Goal: Check status

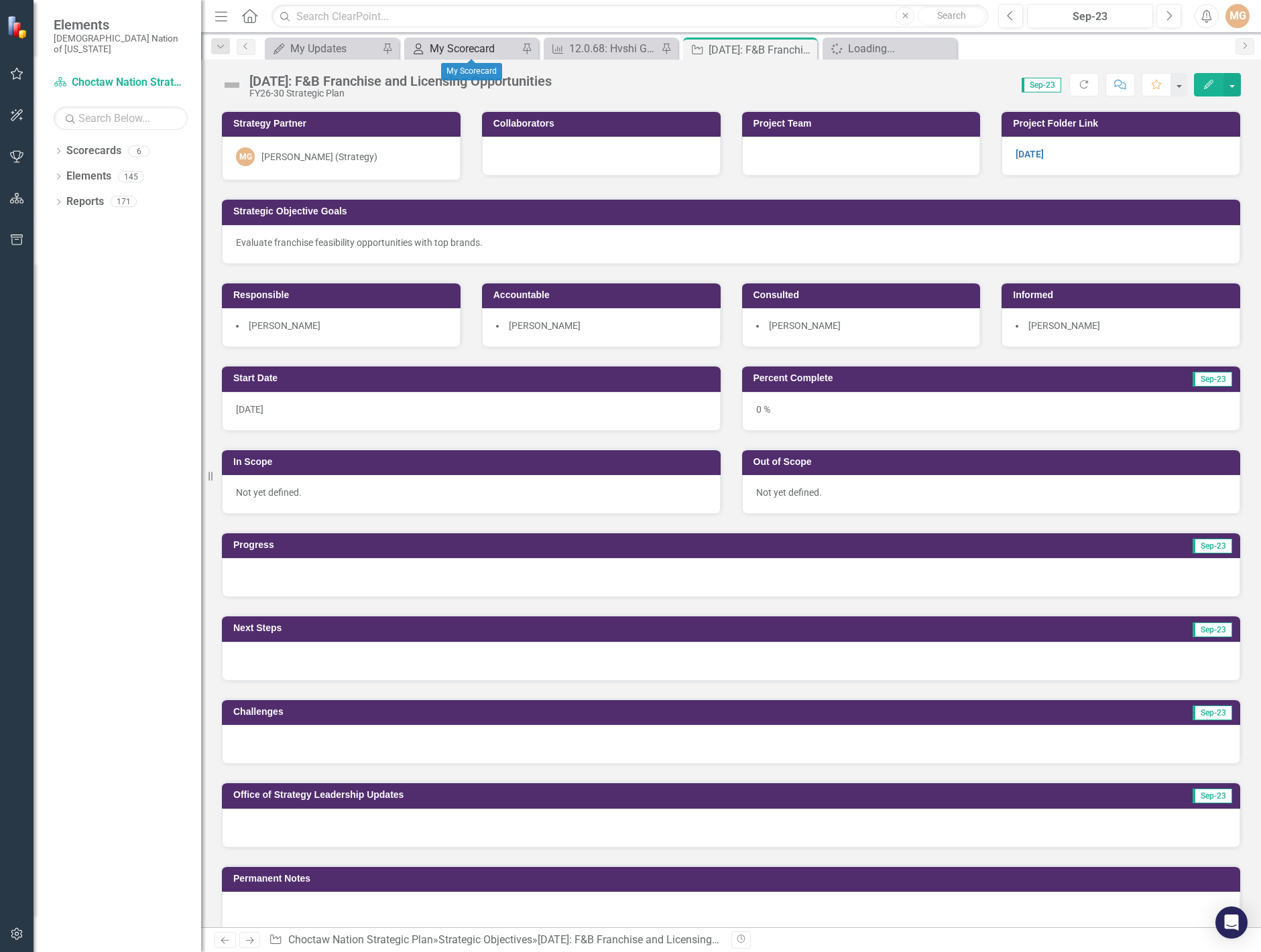
click at [469, 50] on div "My Scorecard" at bounding box center [473, 48] width 89 height 17
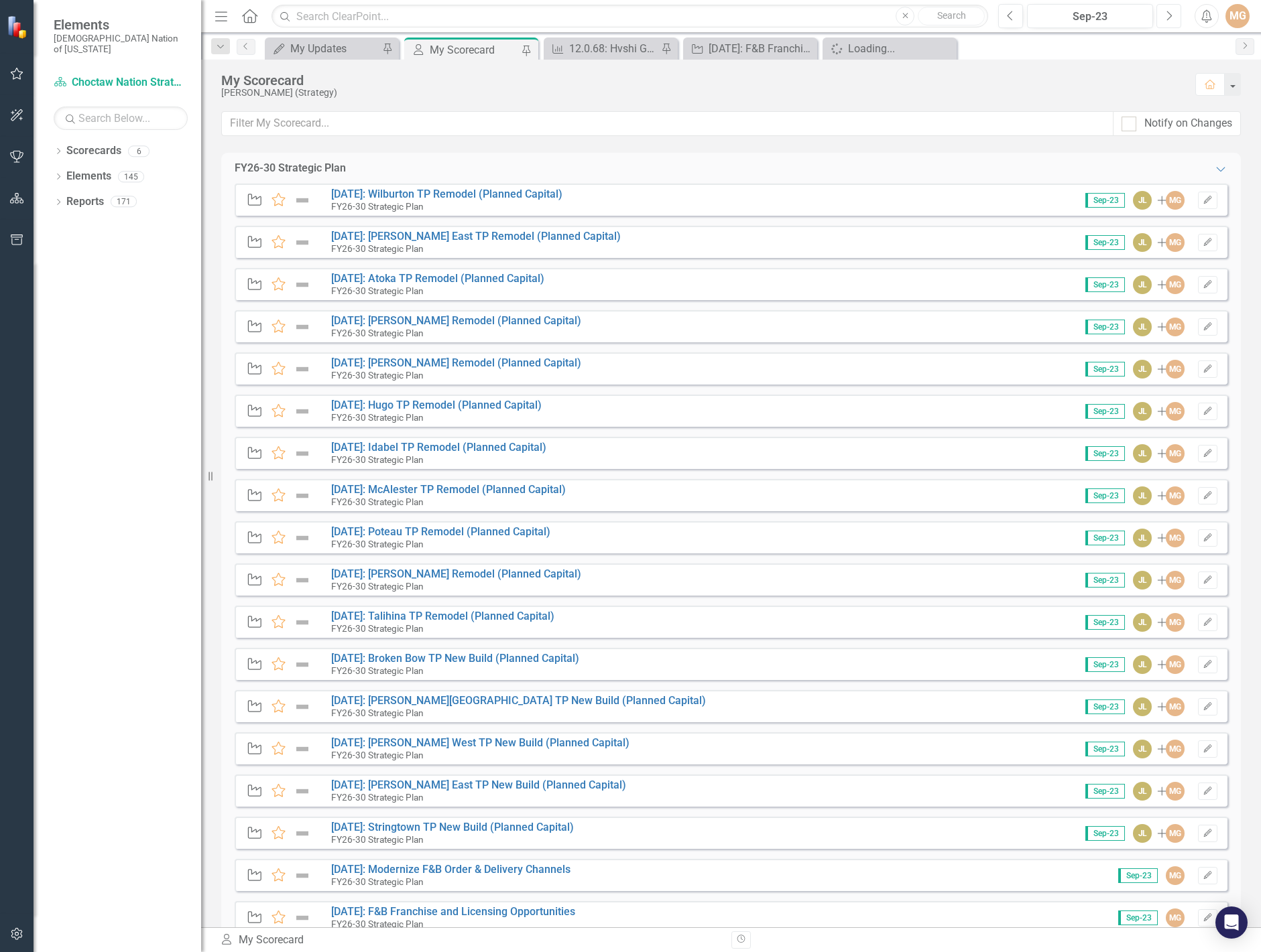
click at [1168, 20] on icon "Next" at bounding box center [1169, 16] width 7 height 12
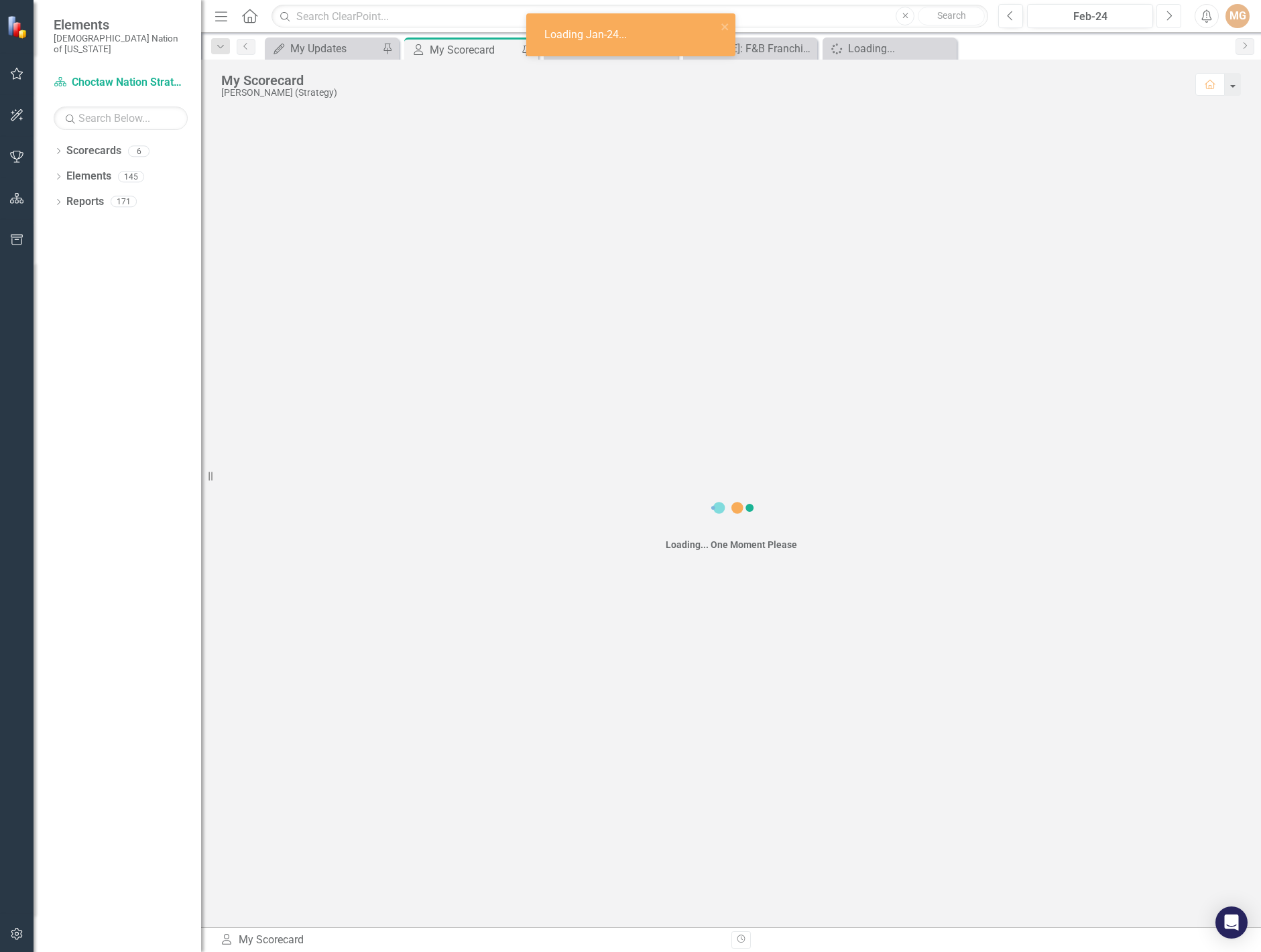
click at [1168, 20] on icon "Next" at bounding box center [1169, 16] width 7 height 12
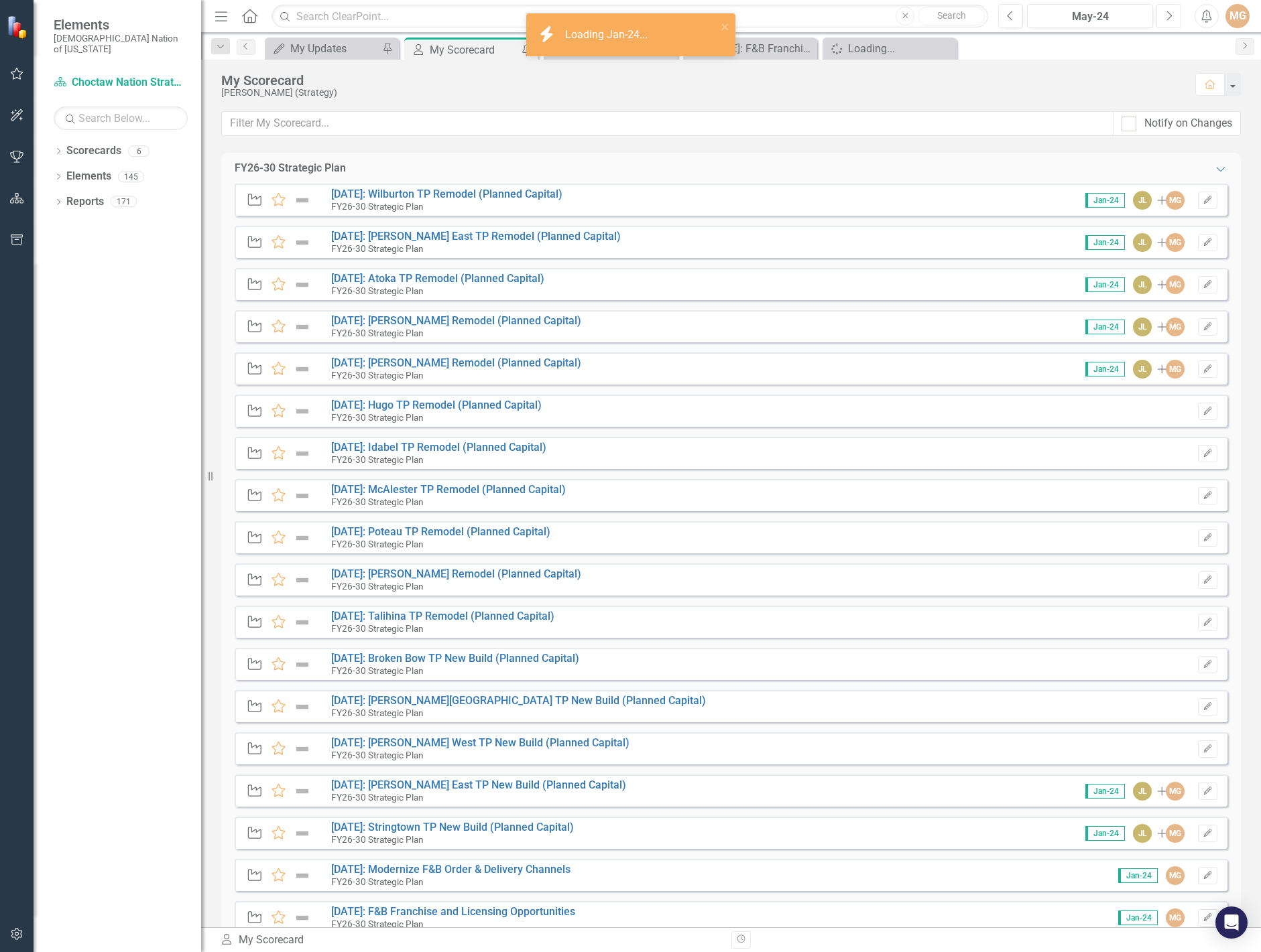
click at [1168, 20] on icon "Next" at bounding box center [1169, 16] width 7 height 12
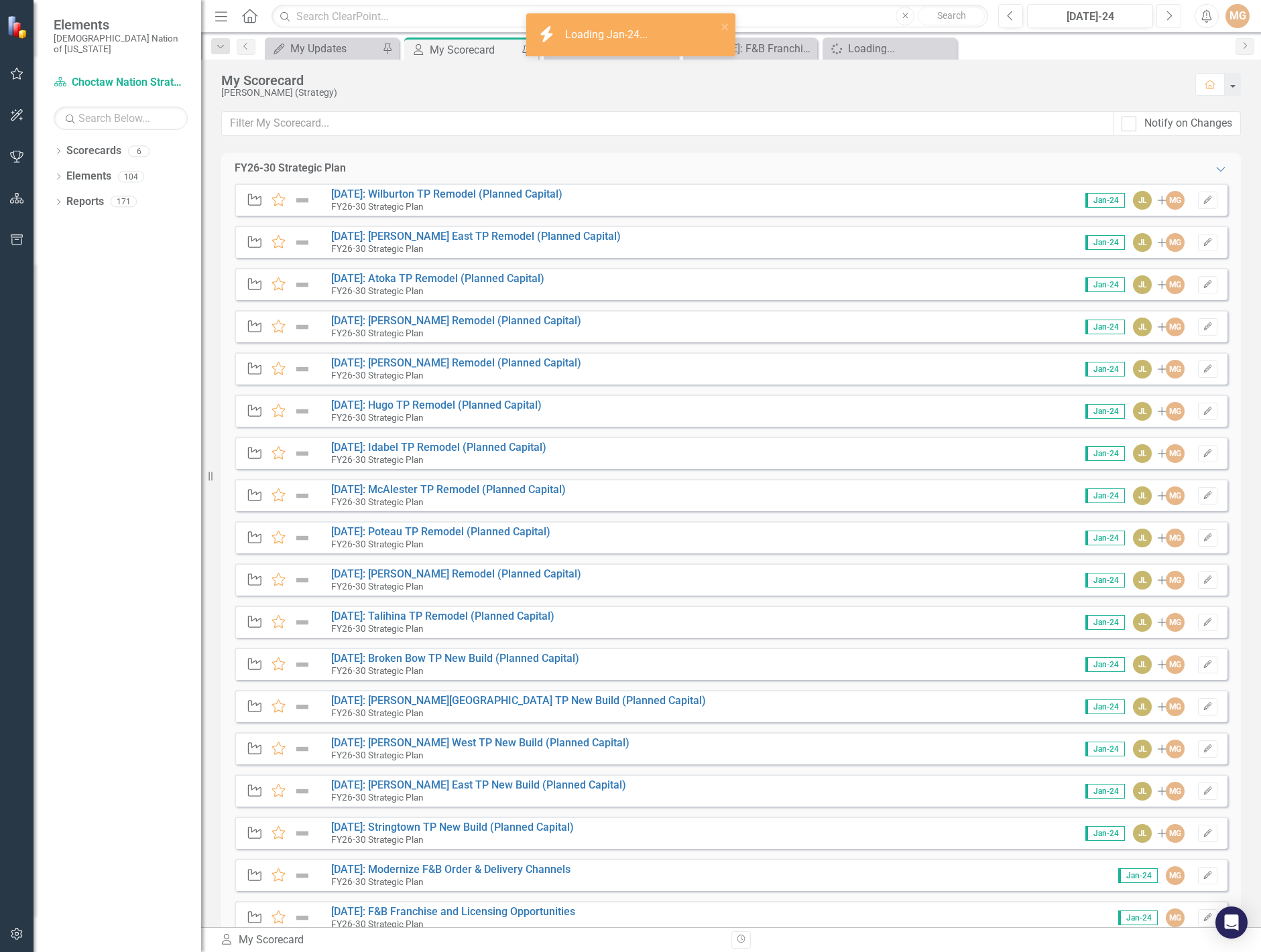
click at [1168, 20] on icon "Next" at bounding box center [1169, 16] width 7 height 12
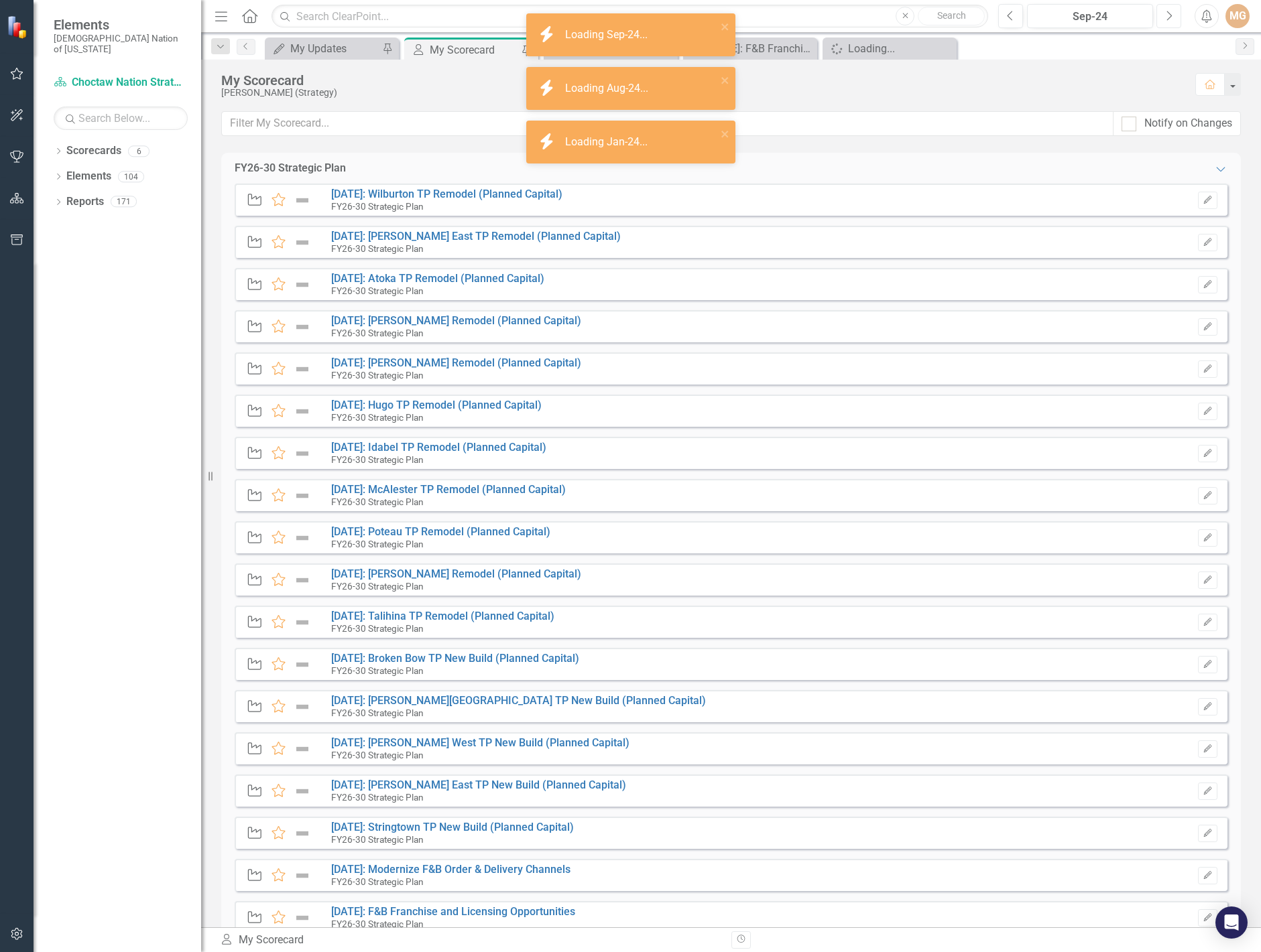
click at [1168, 20] on icon "Next" at bounding box center [1169, 16] width 7 height 12
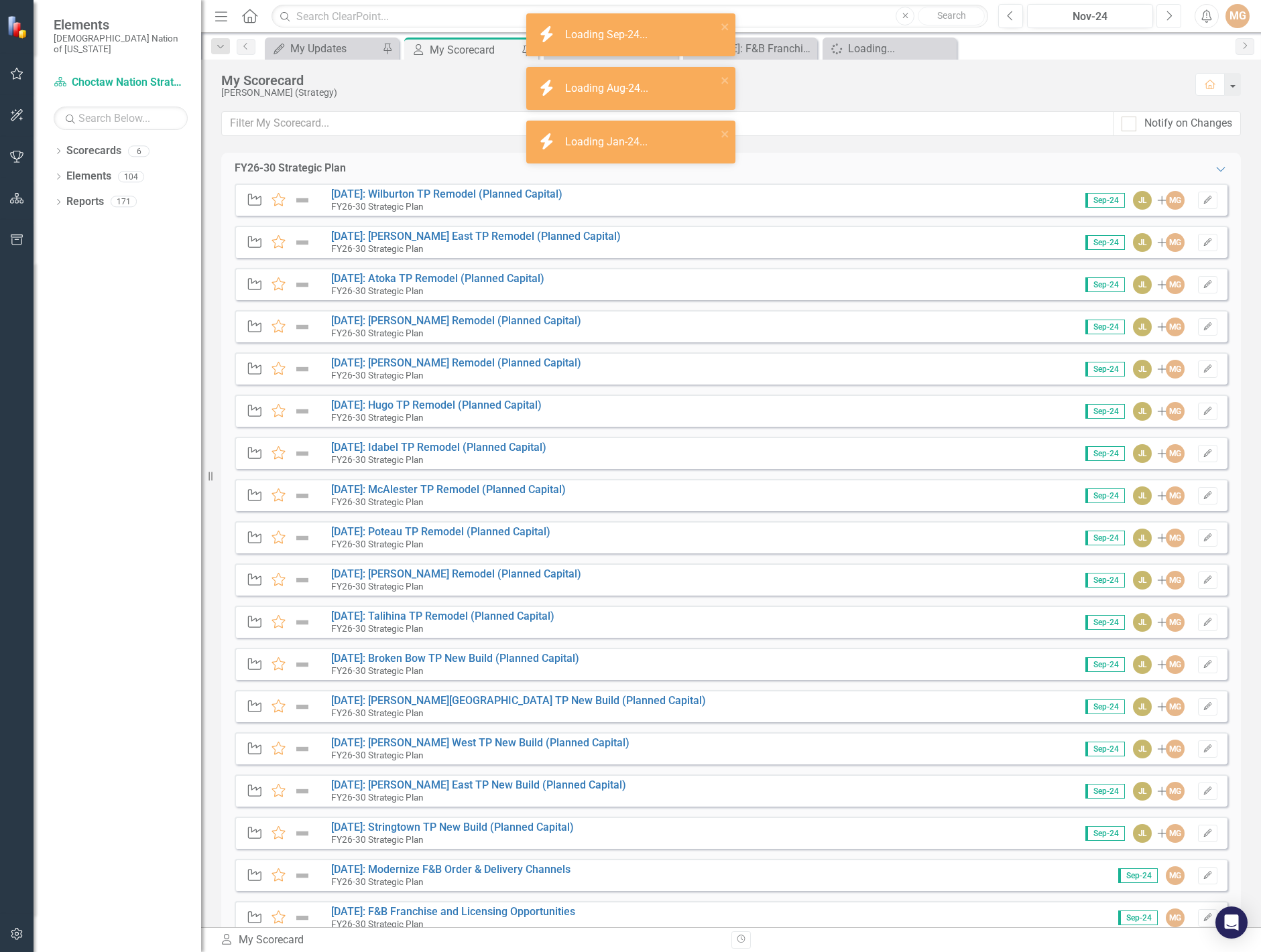
click at [1168, 20] on icon "Next" at bounding box center [1169, 16] width 7 height 12
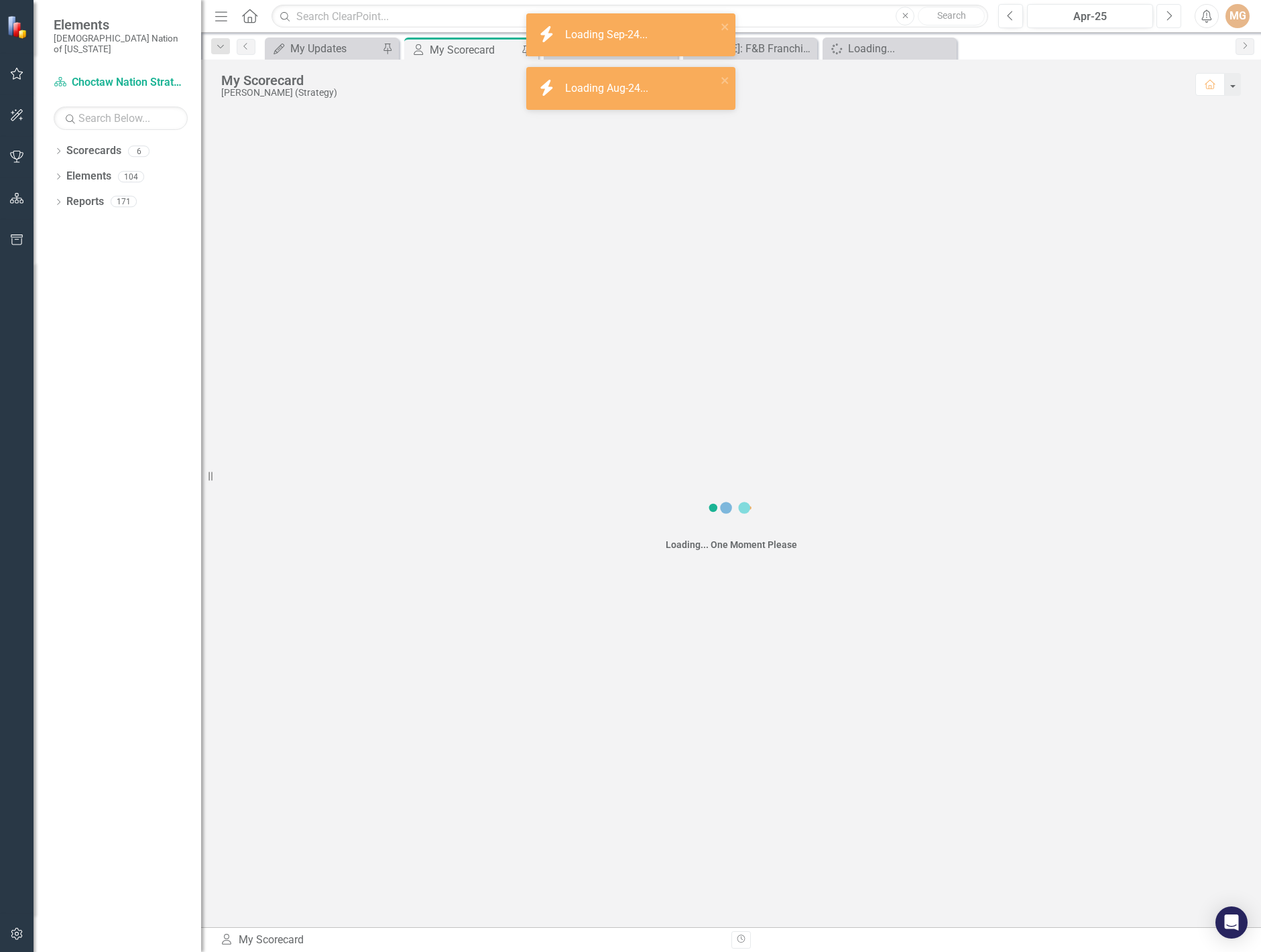
click at [1168, 20] on icon "Next" at bounding box center [1169, 16] width 7 height 12
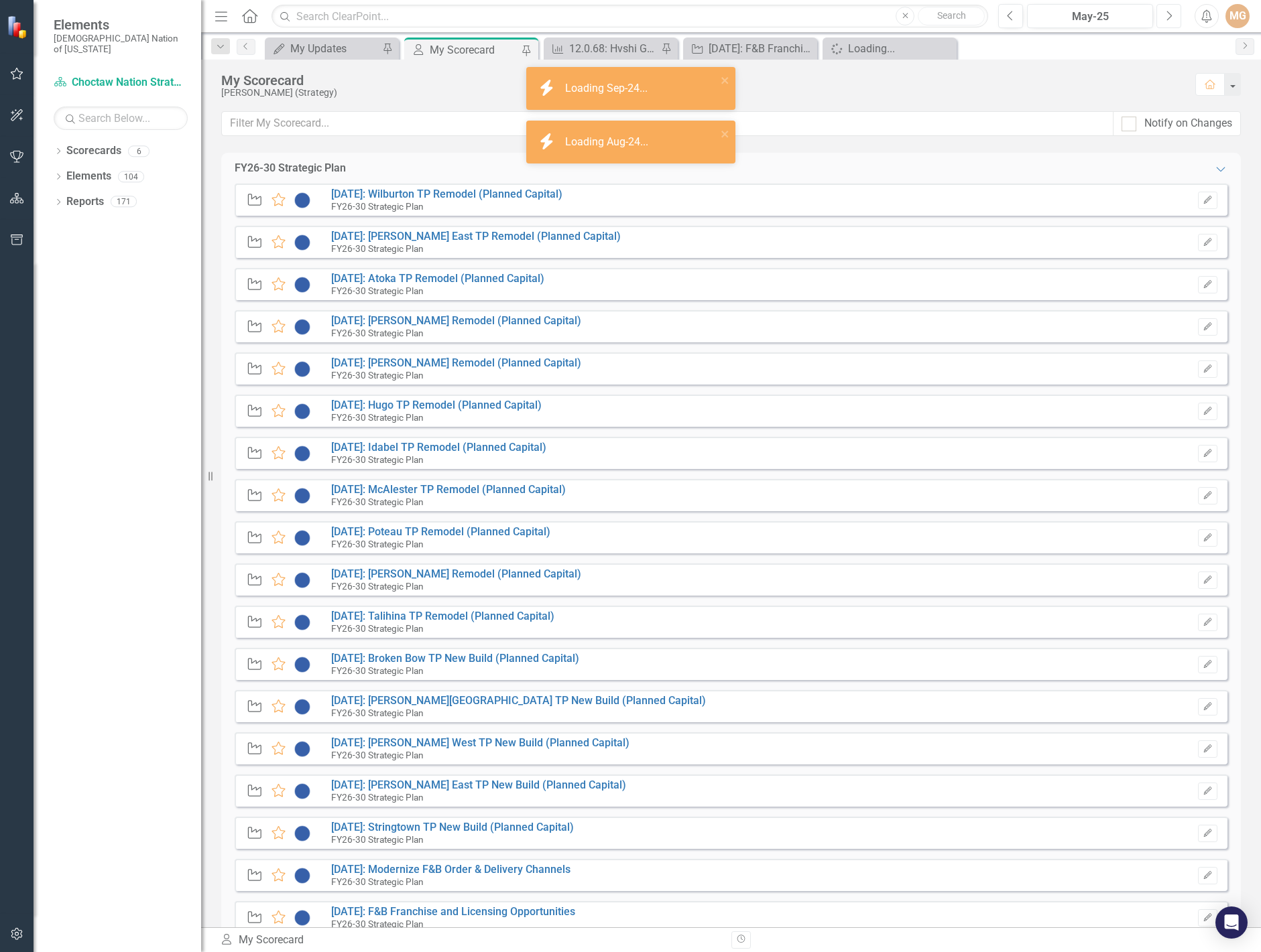
click at [1168, 20] on icon "Next" at bounding box center [1169, 16] width 7 height 12
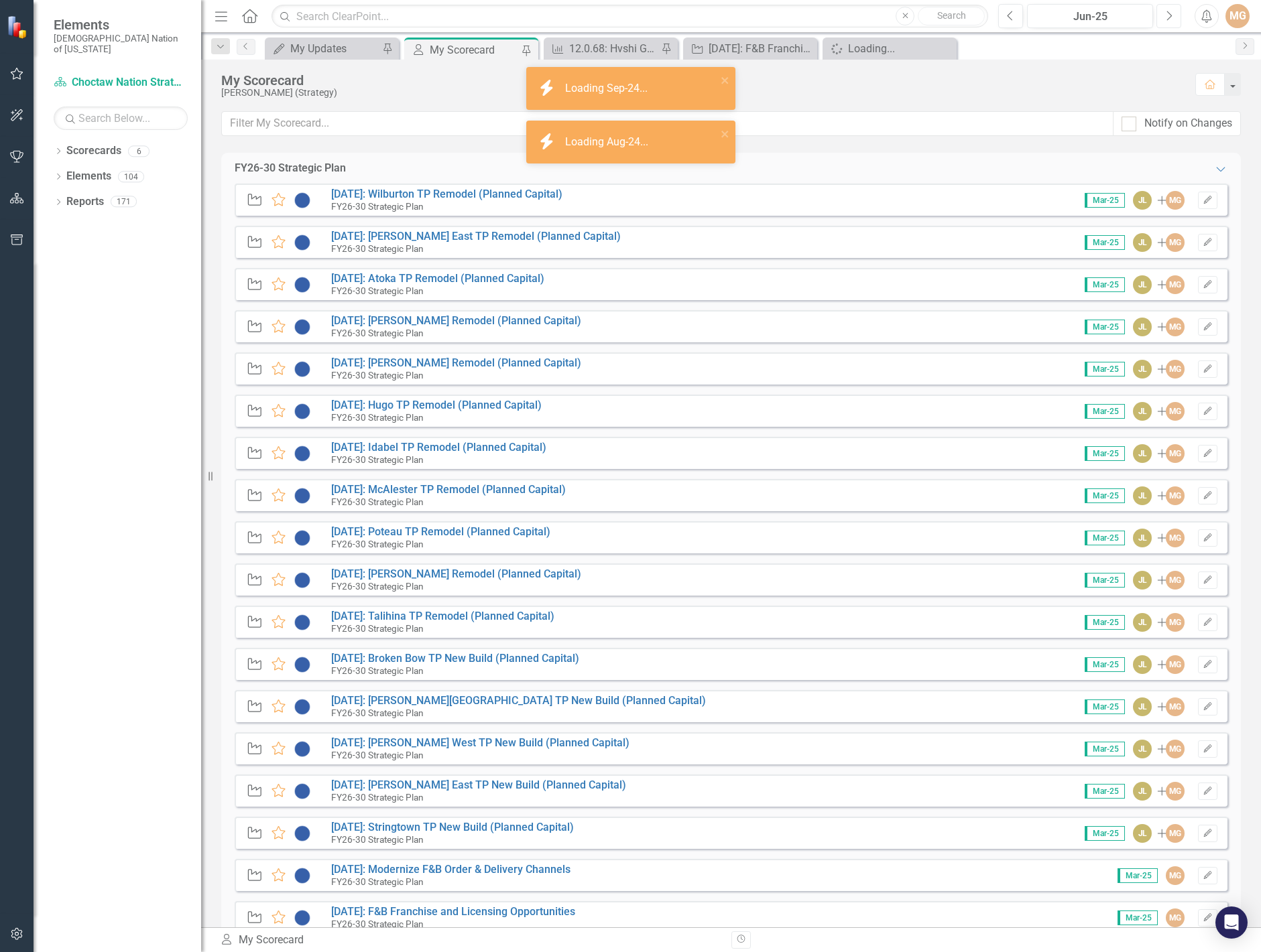
click at [1168, 20] on icon "Next" at bounding box center [1169, 16] width 7 height 12
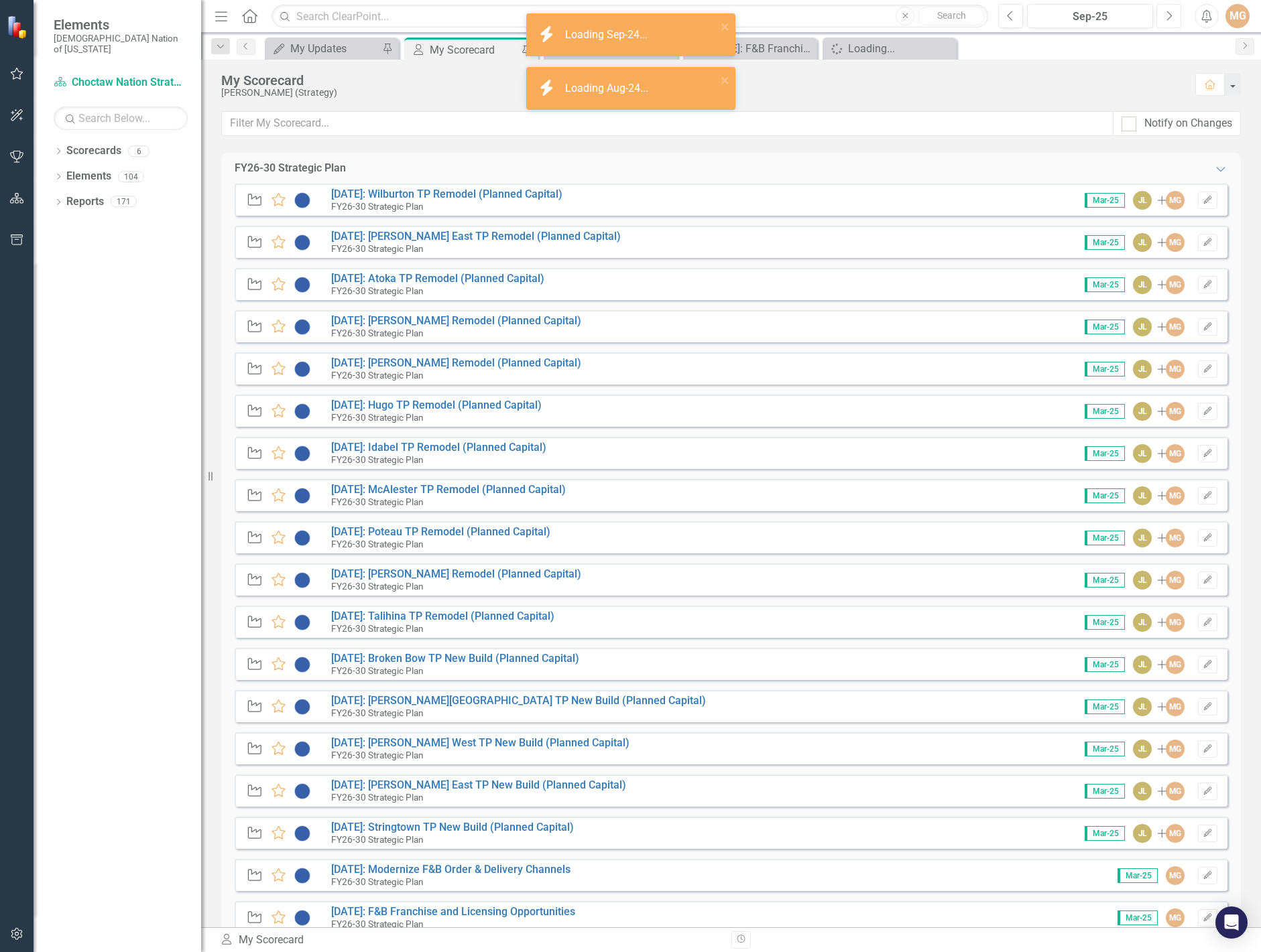
click at [1168, 20] on icon "Next" at bounding box center [1169, 16] width 7 height 12
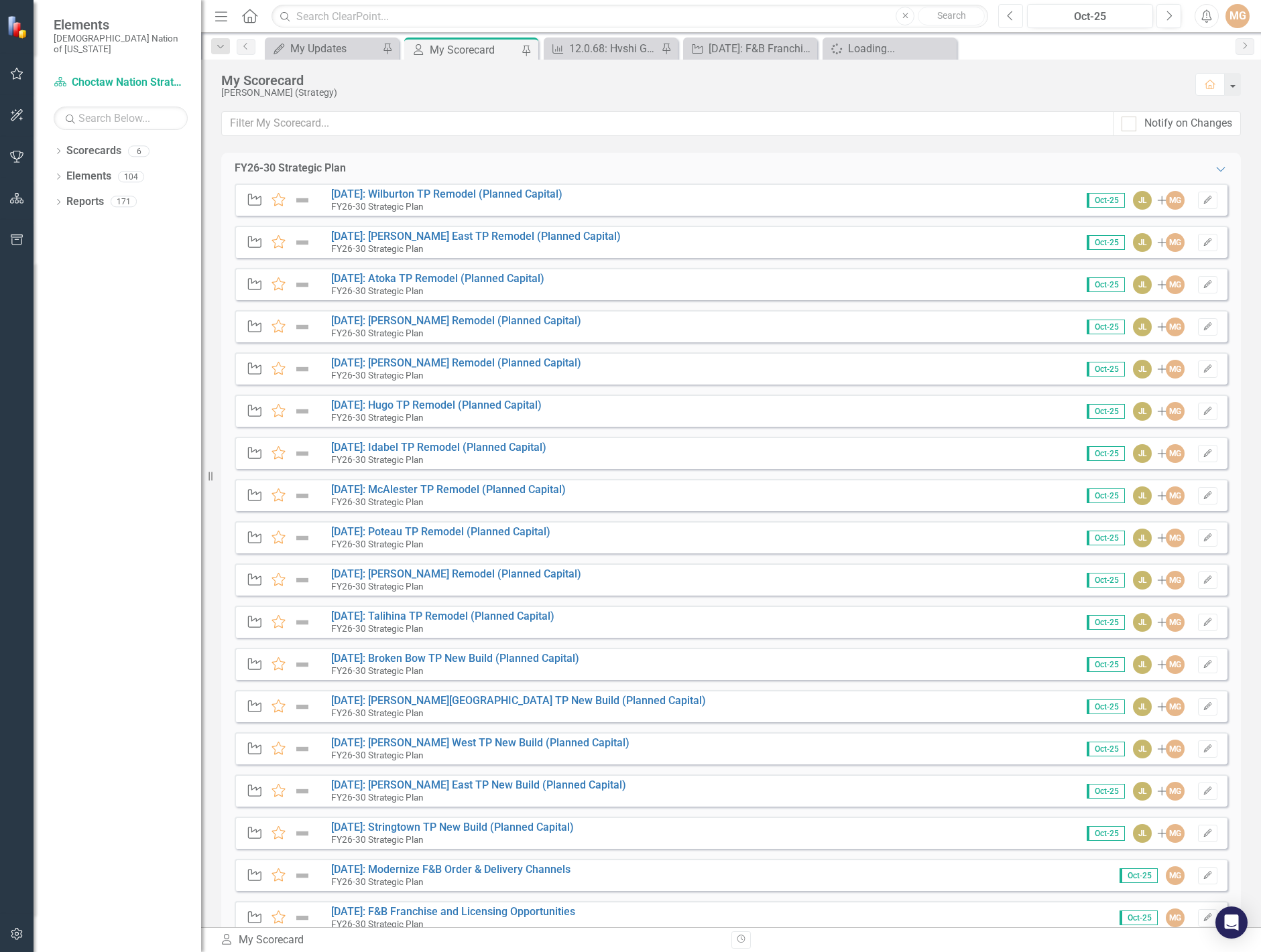
click at [1010, 14] on icon "Previous" at bounding box center [1011, 16] width 7 height 12
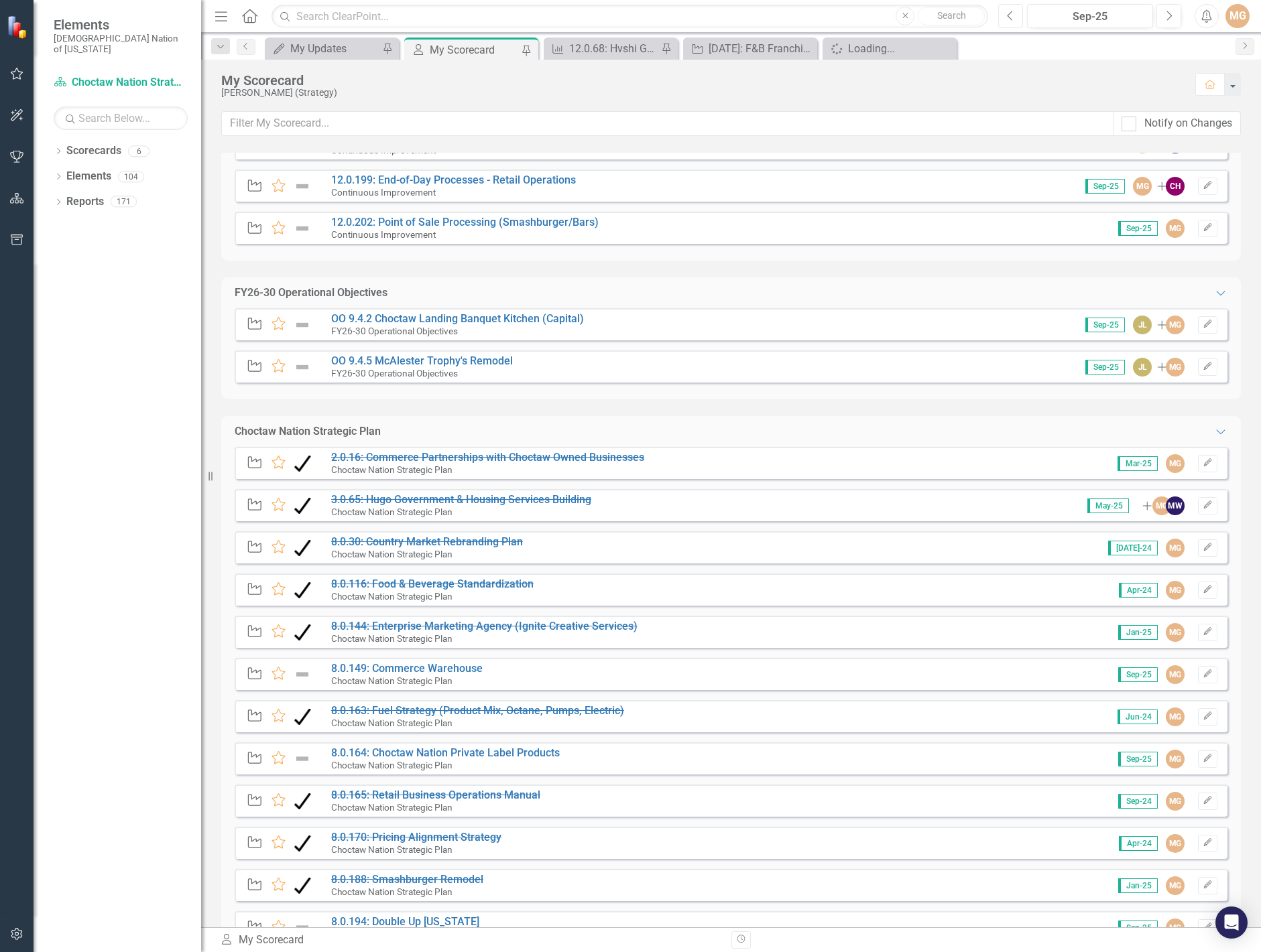
scroll to position [1072, 0]
